Goal: Browse casually: Explore the website without a specific task or goal

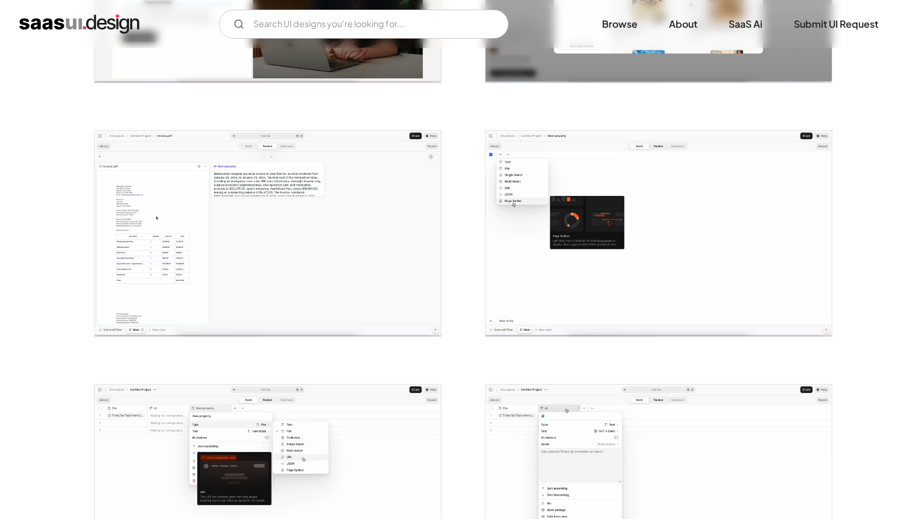
scroll to position [390, 0]
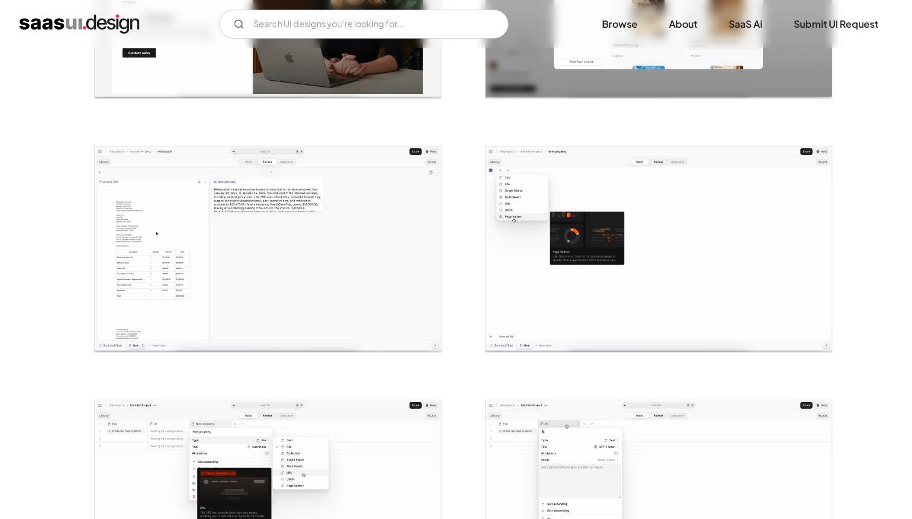
click at [379, 281] on img "open lightbox" at bounding box center [268, 250] width 346 height 206
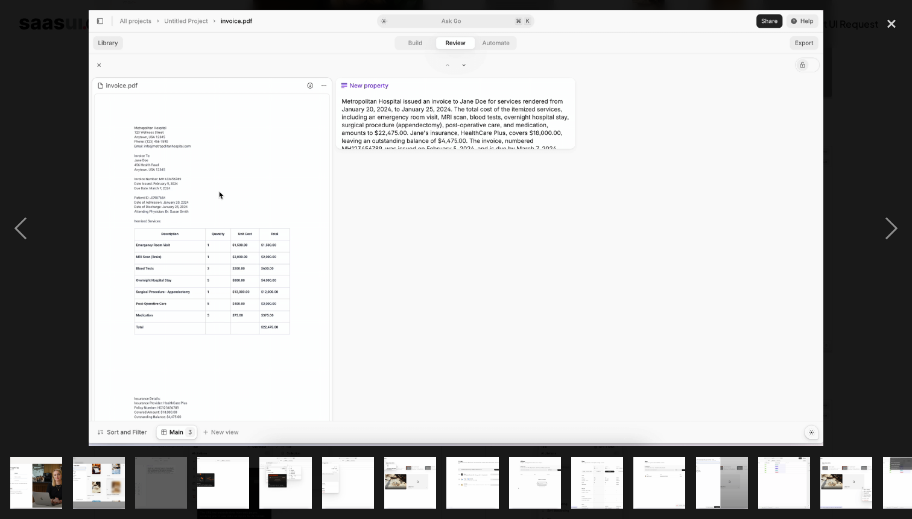
click at [379, 281] on img at bounding box center [456, 228] width 735 height 436
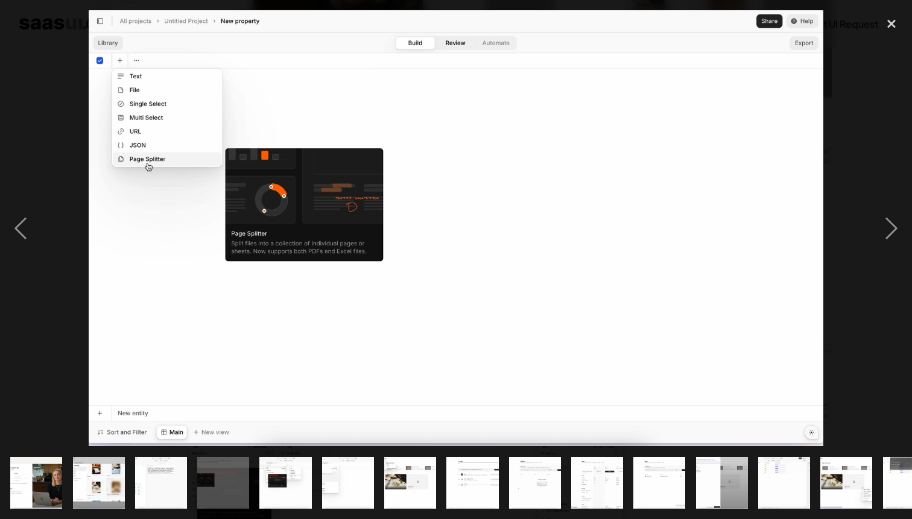
click at [353, 270] on img at bounding box center [456, 228] width 735 height 436
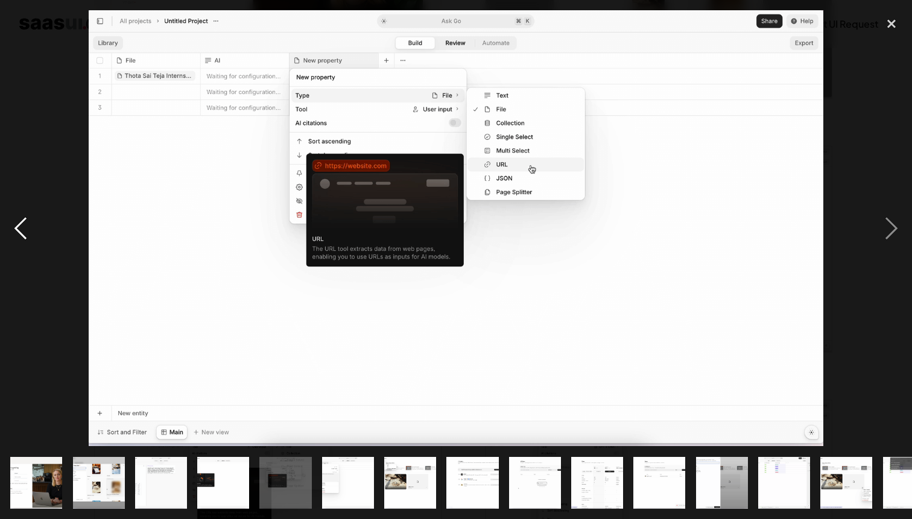
click at [22, 215] on div "previous image" at bounding box center [20, 228] width 41 height 436
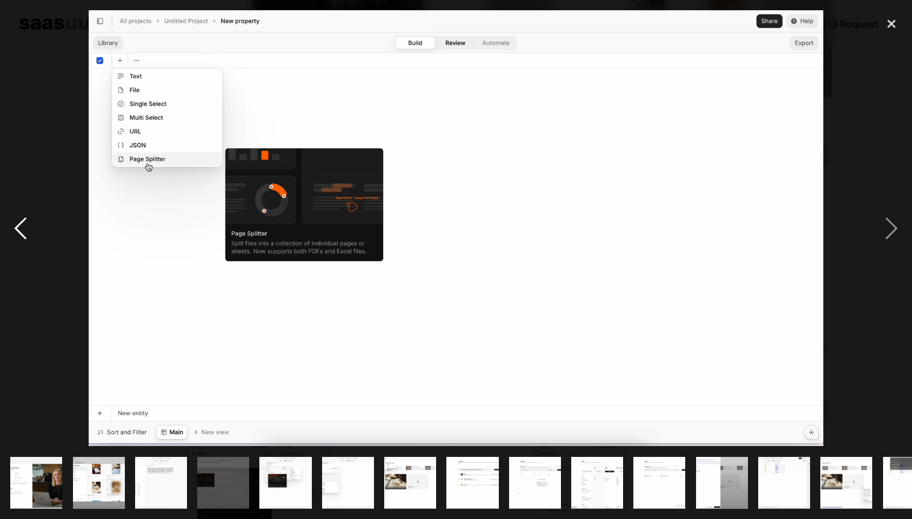
click at [22, 215] on div "previous image" at bounding box center [20, 228] width 41 height 436
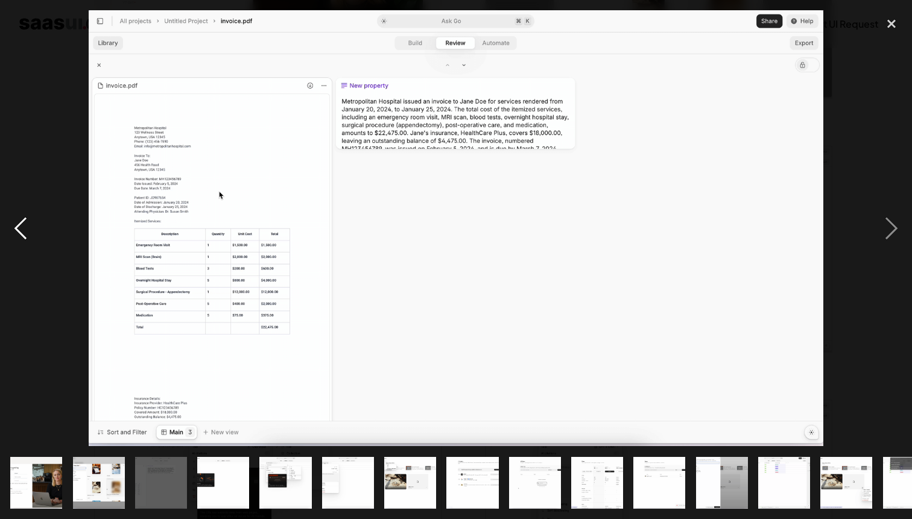
click at [14, 221] on div "previous image" at bounding box center [20, 228] width 41 height 436
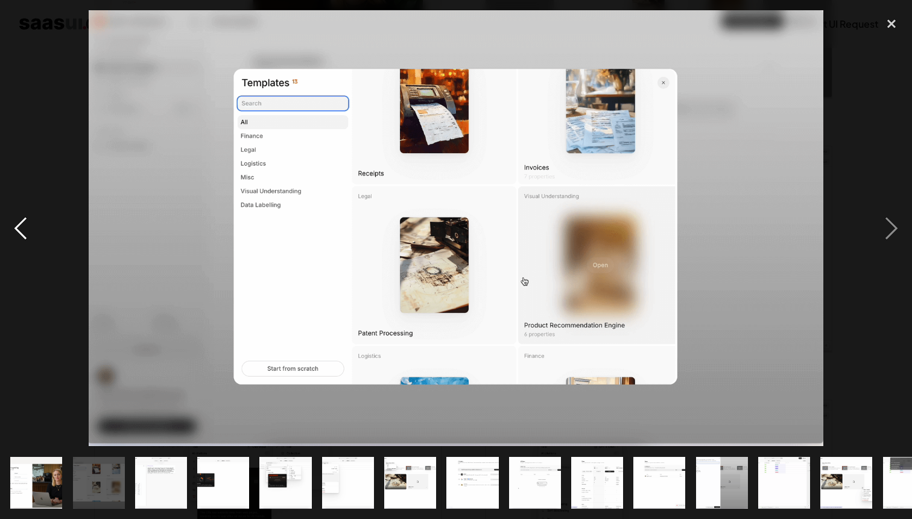
click at [14, 221] on div "previous image" at bounding box center [20, 228] width 41 height 436
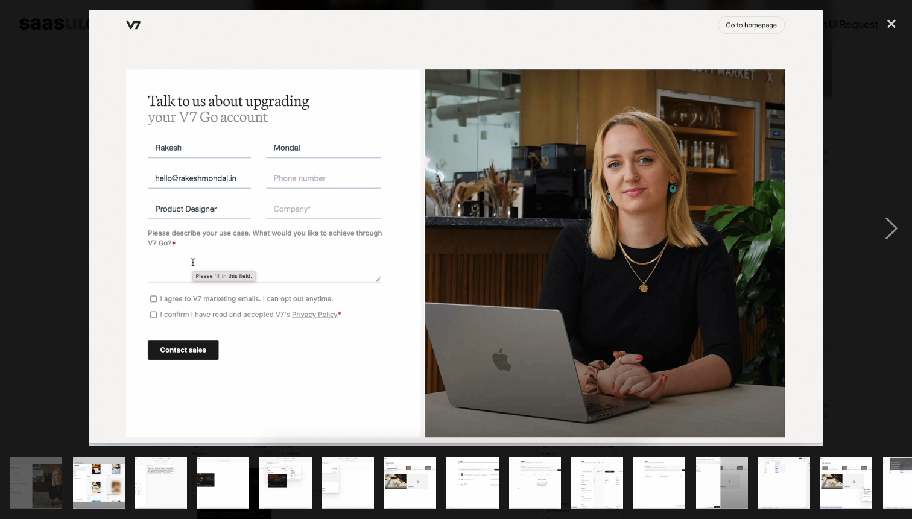
click at [14, 221] on div "previous image" at bounding box center [20, 228] width 41 height 436
click at [602, 492] on img "show item 10 of 21" at bounding box center [597, 483] width 87 height 52
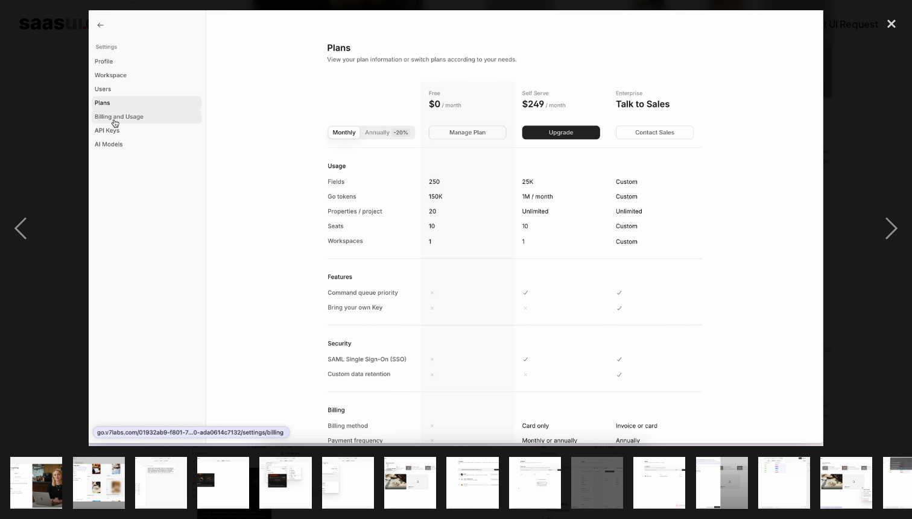
click at [649, 492] on img "show item 11 of 21" at bounding box center [659, 483] width 87 height 52
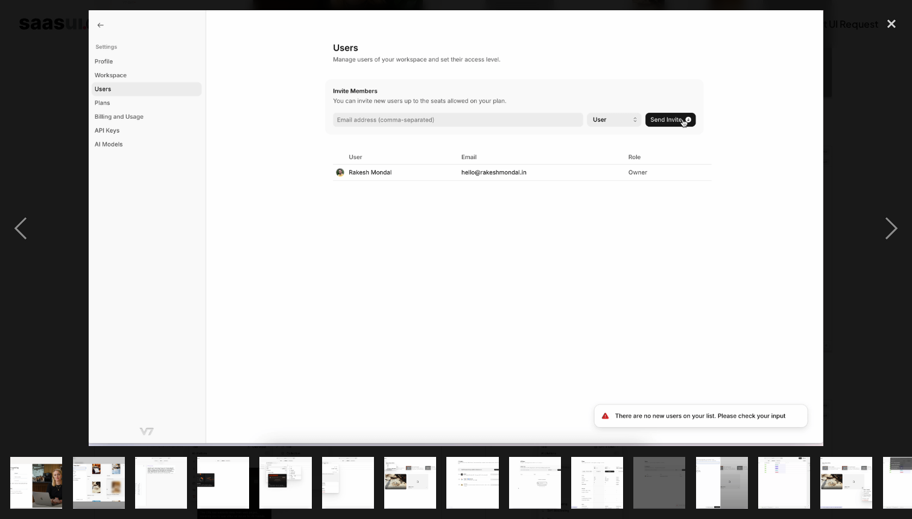
click at [782, 487] on img "show item 13 of 21" at bounding box center [783, 483] width 87 height 52
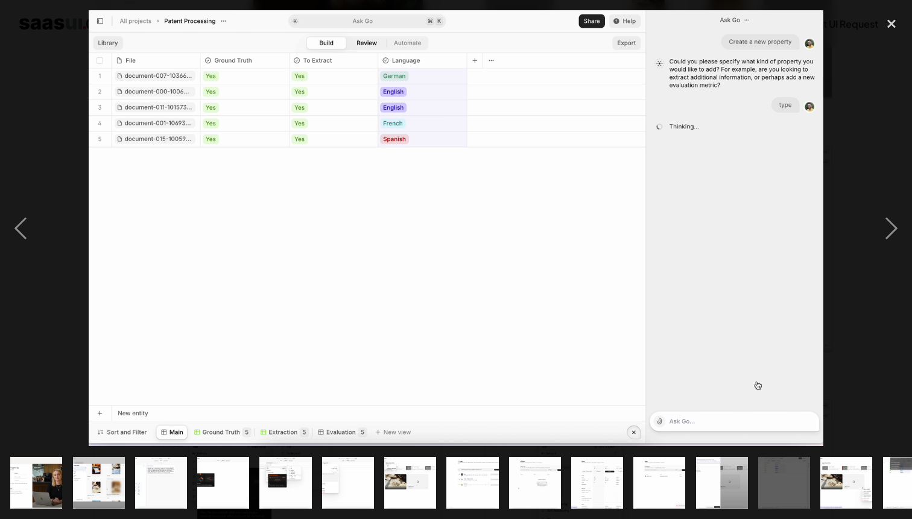
click at [823, 487] on img "show item 14 of 21" at bounding box center [846, 483] width 87 height 52
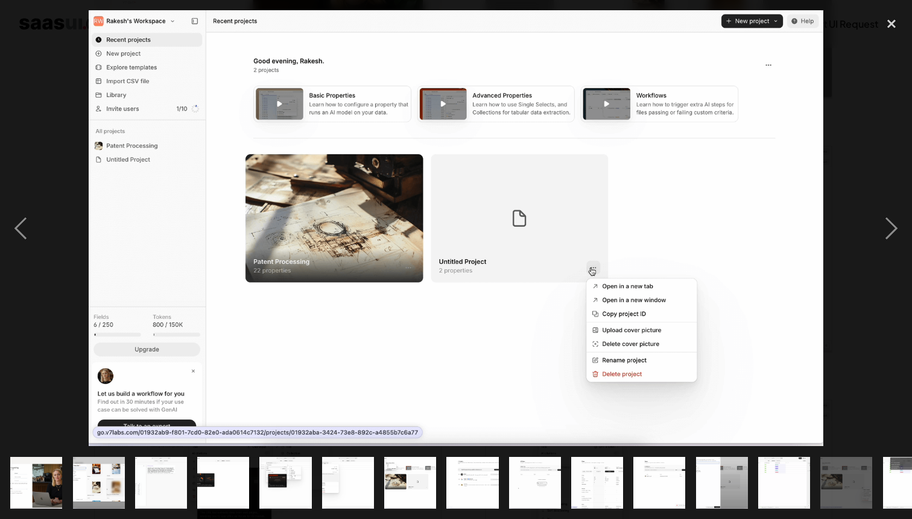
click at [877, 487] on div "show item 14 of 21" at bounding box center [847, 482] width 62 height 73
click at [901, 487] on img "show item 15 of 21" at bounding box center [908, 483] width 87 height 52
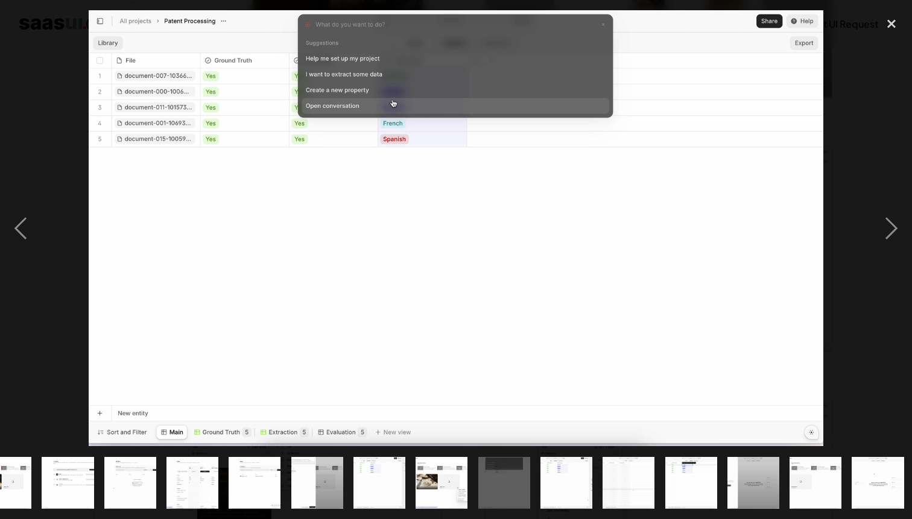
scroll to position [0, 407]
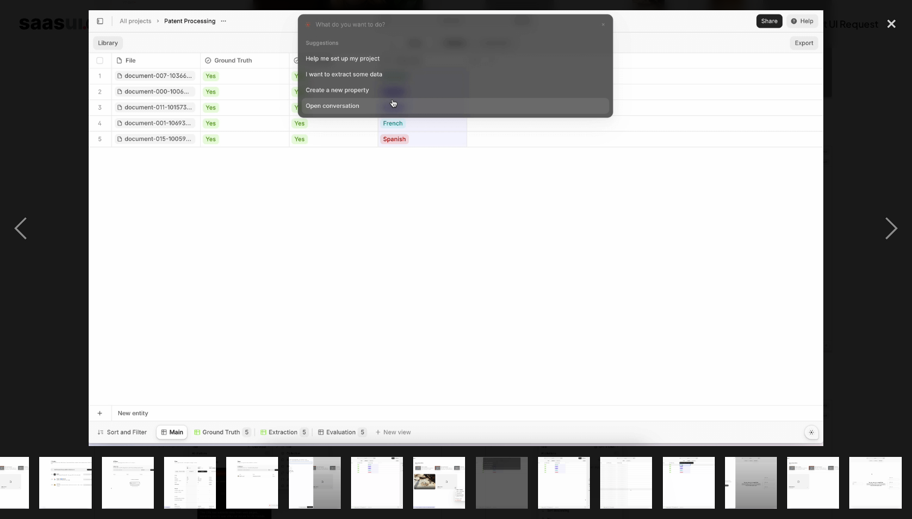
click at [819, 475] on img "show item 20 of 21" at bounding box center [813, 483] width 87 height 52
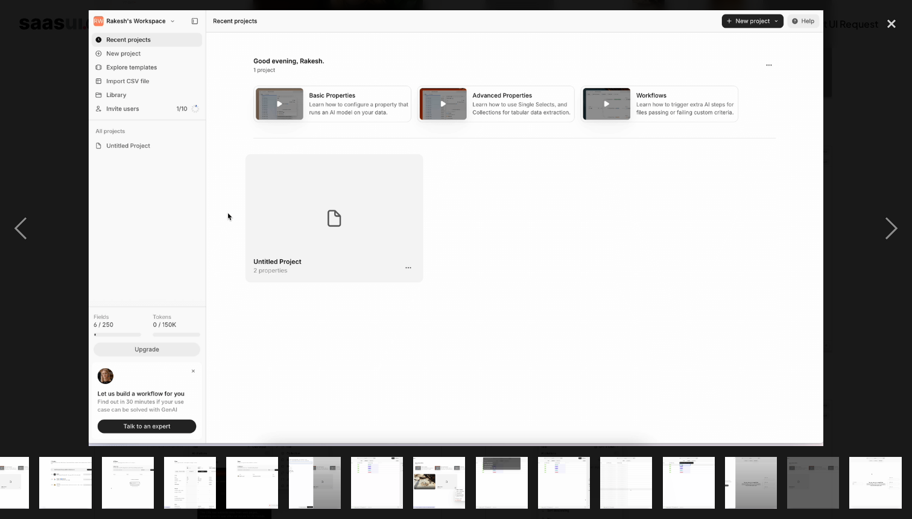
click at [858, 475] on img "show item 21 of 21" at bounding box center [875, 483] width 87 height 52
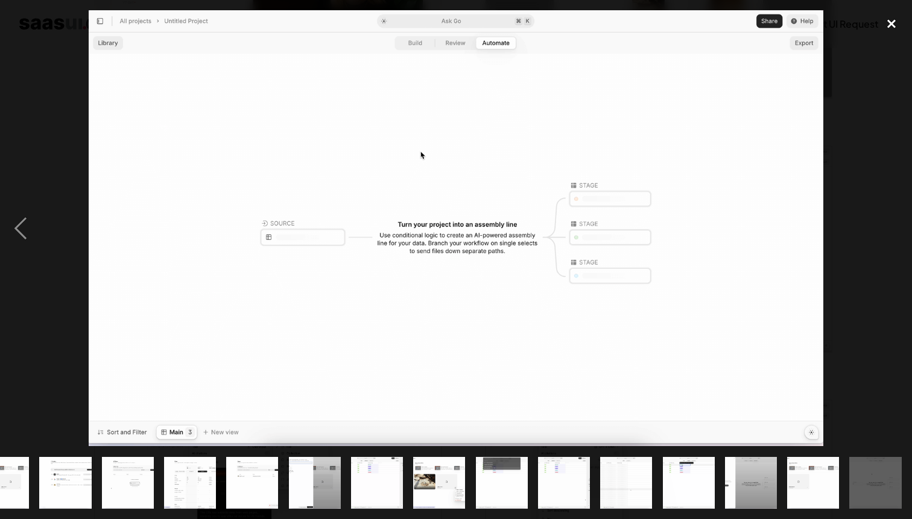
click at [886, 30] on div "close lightbox" at bounding box center [891, 23] width 41 height 27
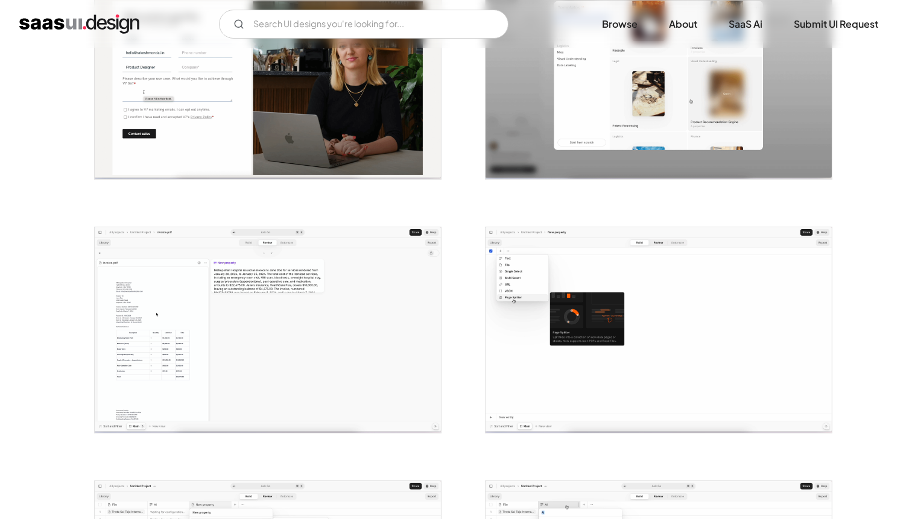
scroll to position [308, 0]
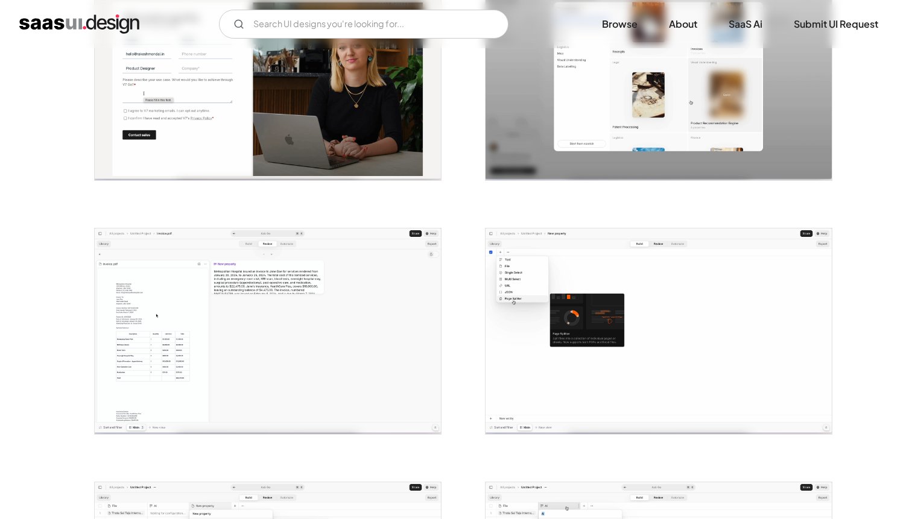
click at [408, 271] on img "open lightbox" at bounding box center [268, 332] width 346 height 206
